Goal: Transaction & Acquisition: Purchase product/service

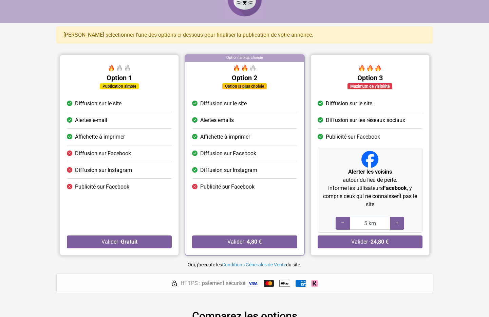
scroll to position [21, 0]
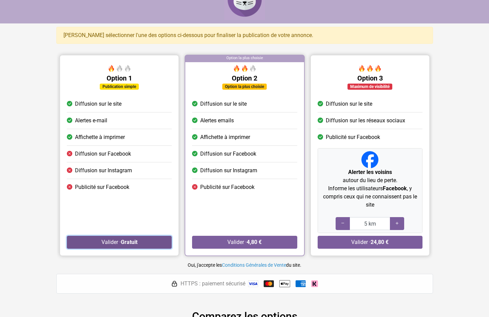
click at [130, 245] on button "Valider · Gratuit" at bounding box center [119, 242] width 105 height 13
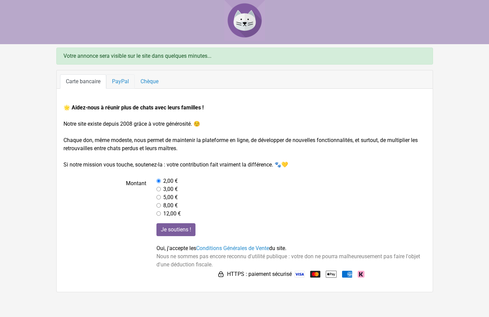
click at [124, 78] on link "PayPal" at bounding box center [120, 81] width 29 height 14
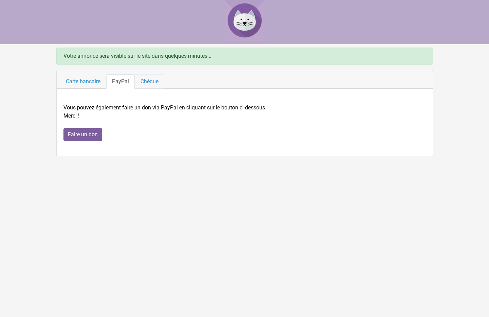
click at [144, 80] on link "Chèque" at bounding box center [150, 81] width 30 height 14
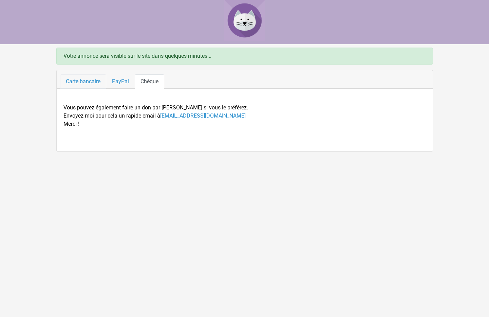
click at [93, 81] on link "Carte bancaire" at bounding box center [83, 81] width 46 height 14
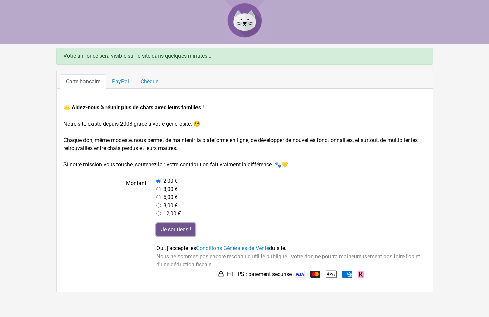
click at [176, 226] on input "Je soutiens !" at bounding box center [176, 229] width 39 height 13
